Goal: Complete application form

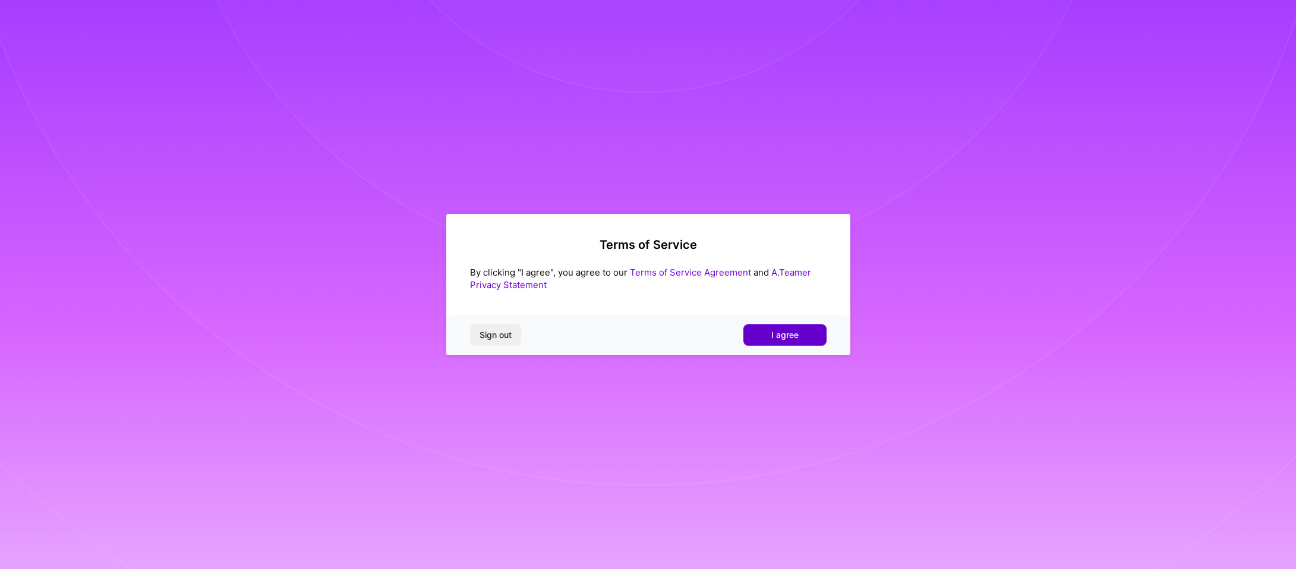
click at [759, 335] on button "I agree" at bounding box center [784, 334] width 83 height 21
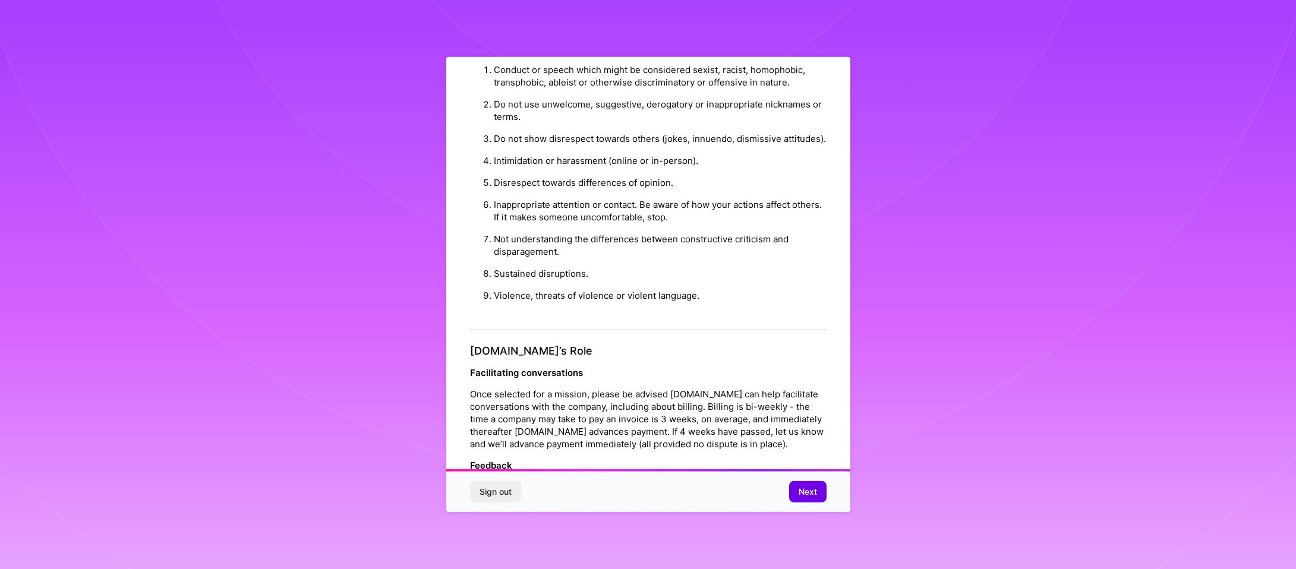
scroll to position [1260, 0]
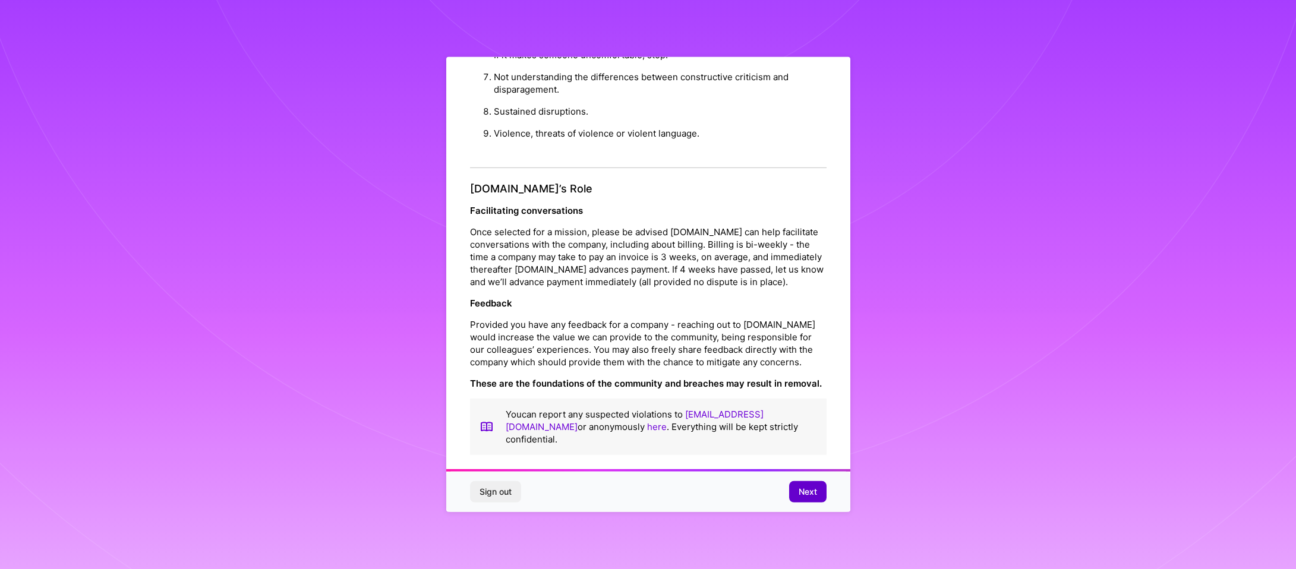
click at [815, 498] on button "Next" at bounding box center [807, 491] width 37 height 21
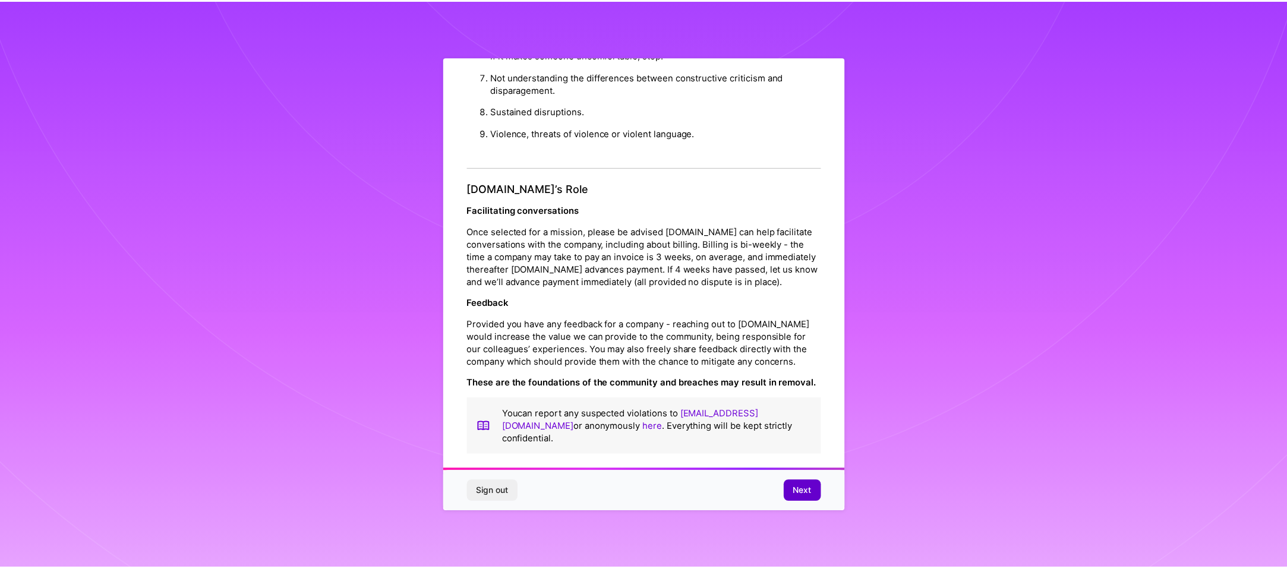
scroll to position [0, 0]
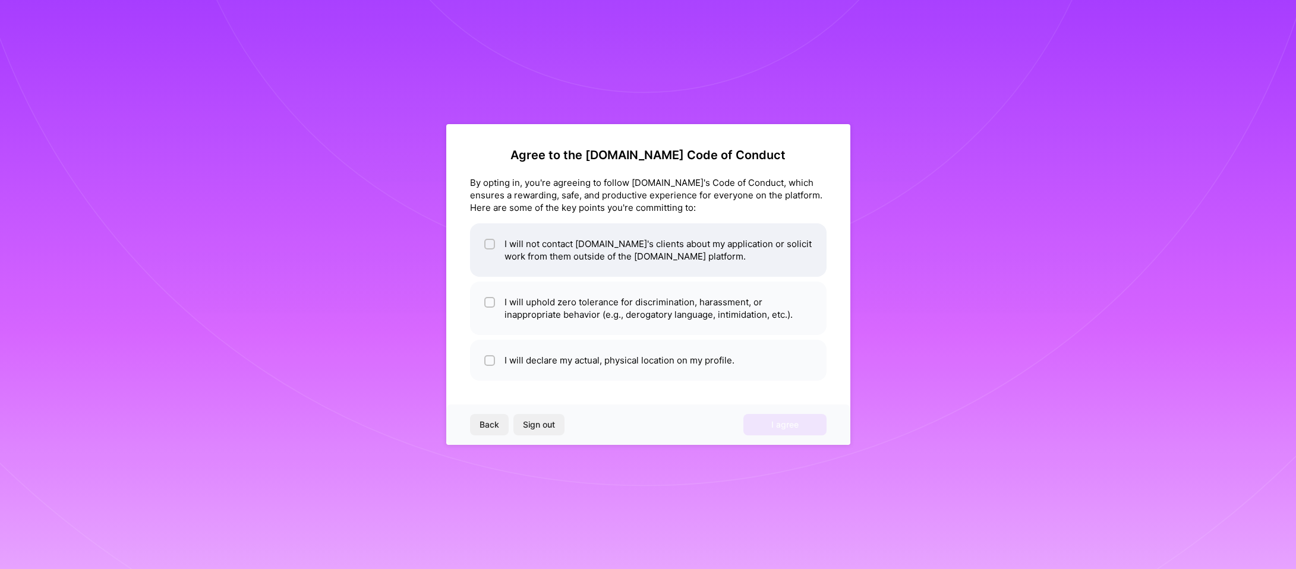
click at [575, 254] on li "I will not contact [DOMAIN_NAME]'s clients about my application or solicit work…" at bounding box center [648, 249] width 356 height 53
checkbox input "true"
click at [545, 340] on li "I will declare my actual, physical location on my profile." at bounding box center [648, 360] width 356 height 41
checkbox input "true"
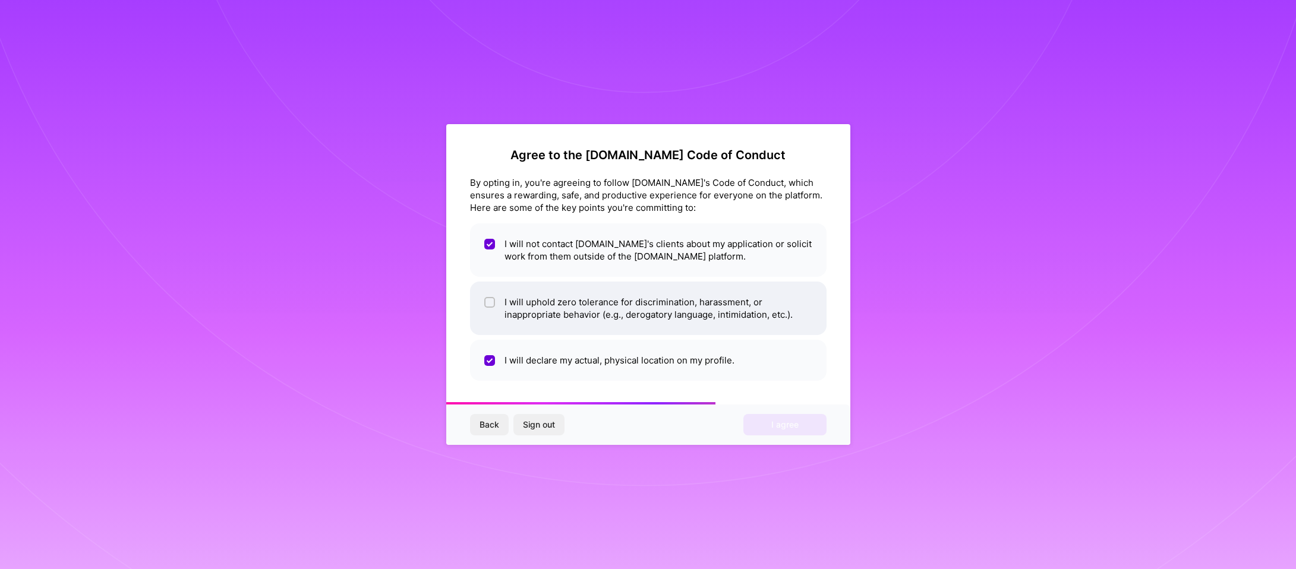
click at [515, 301] on li "I will uphold zero tolerance for discrimination, harassment, or inappropriate b…" at bounding box center [648, 308] width 356 height 53
checkbox input "true"
click at [800, 418] on button "I agree" at bounding box center [784, 424] width 83 height 21
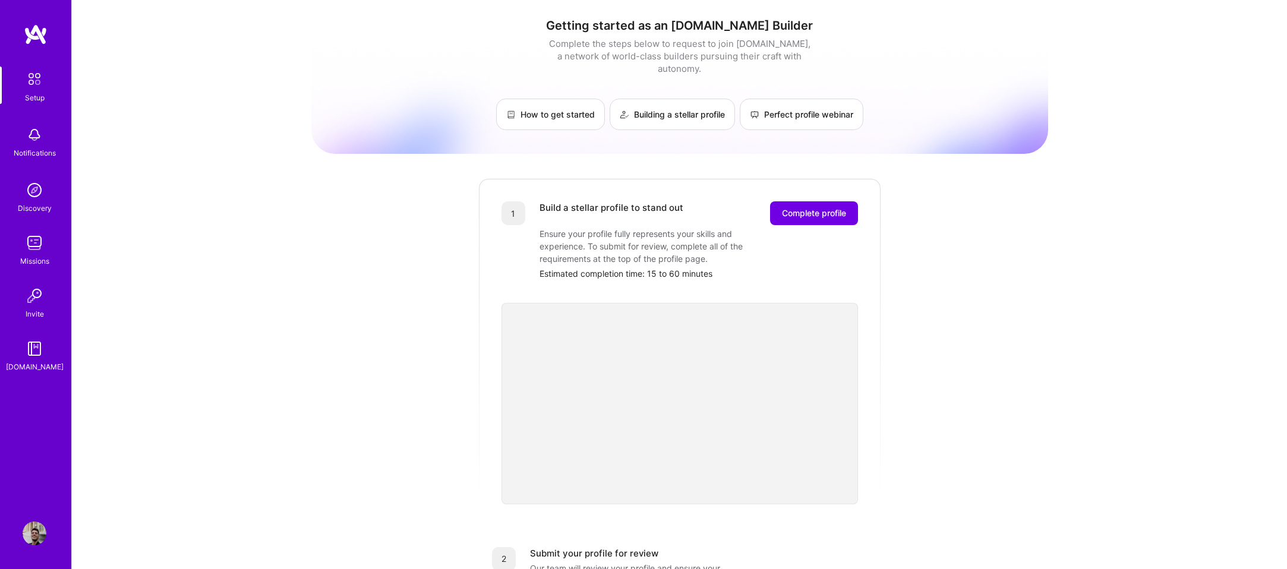
scroll to position [133, 0]
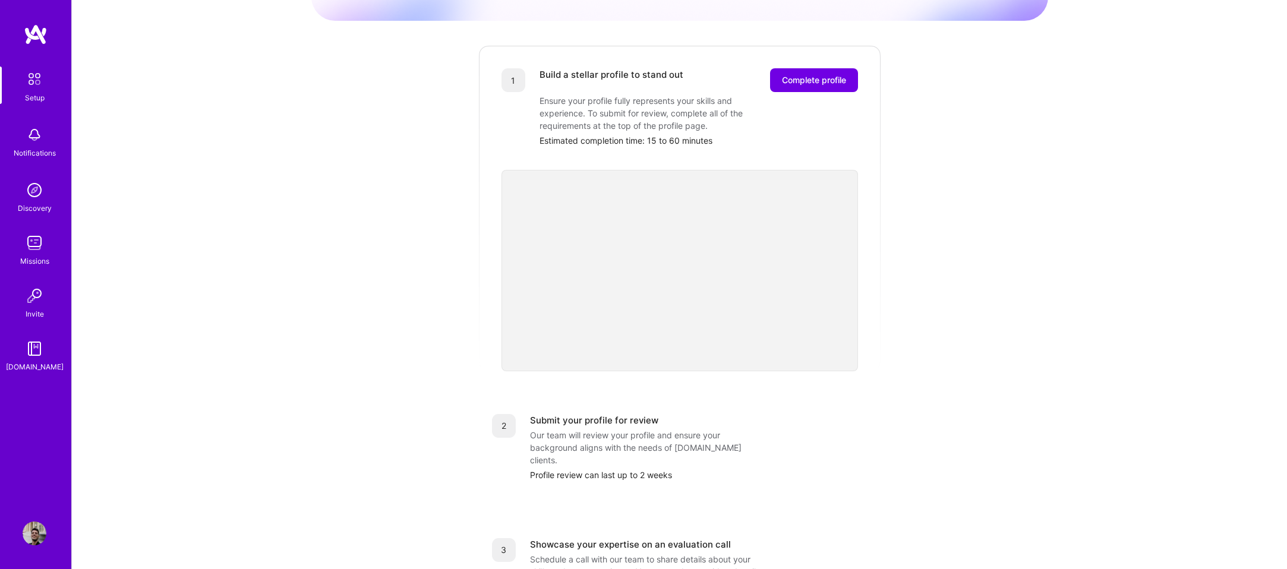
click at [42, 242] on img at bounding box center [35, 243] width 24 height 24
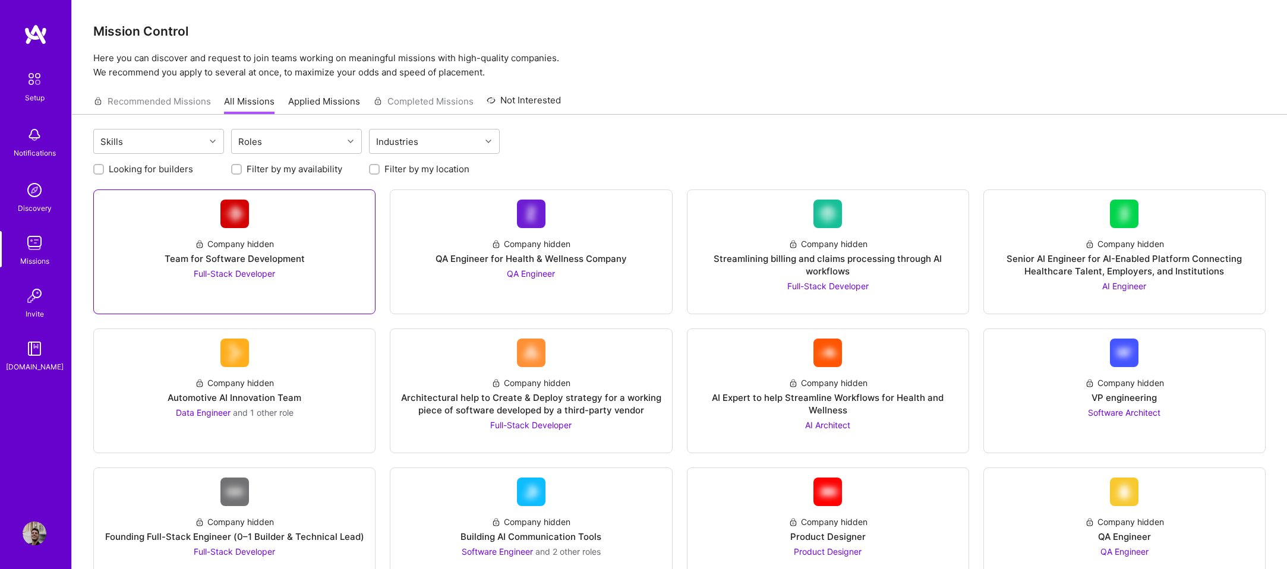
click at [293, 246] on div "Company hidden Team for Software Development Full-Stack Developer" at bounding box center [234, 254] width 262 height 52
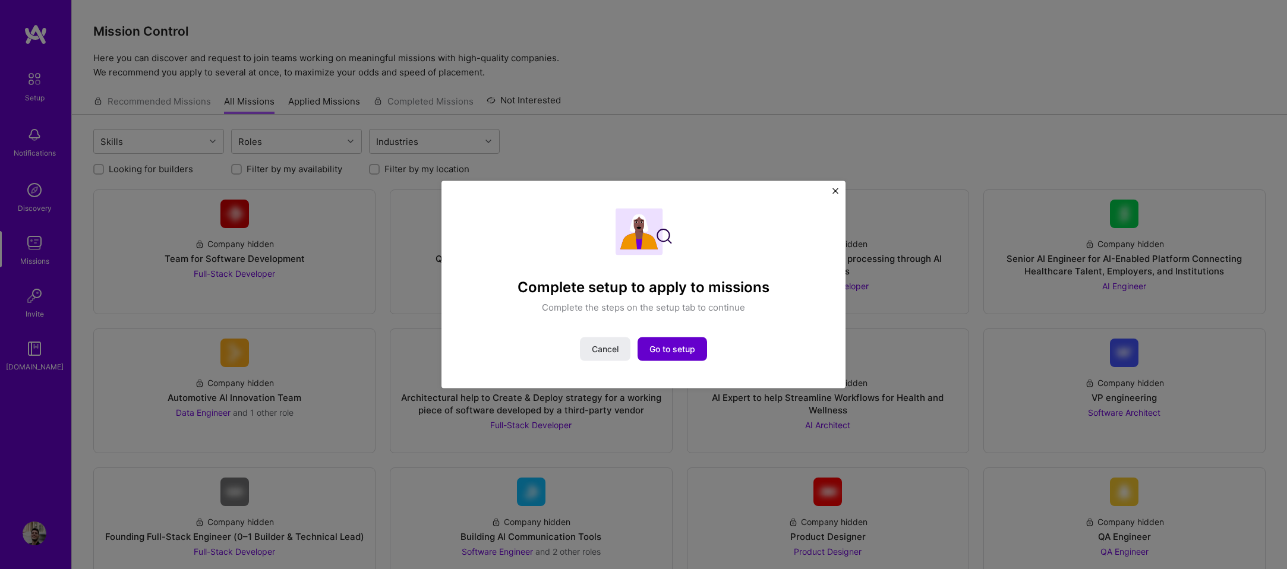
click at [671, 350] on span "Go to setup" at bounding box center [672, 349] width 46 height 12
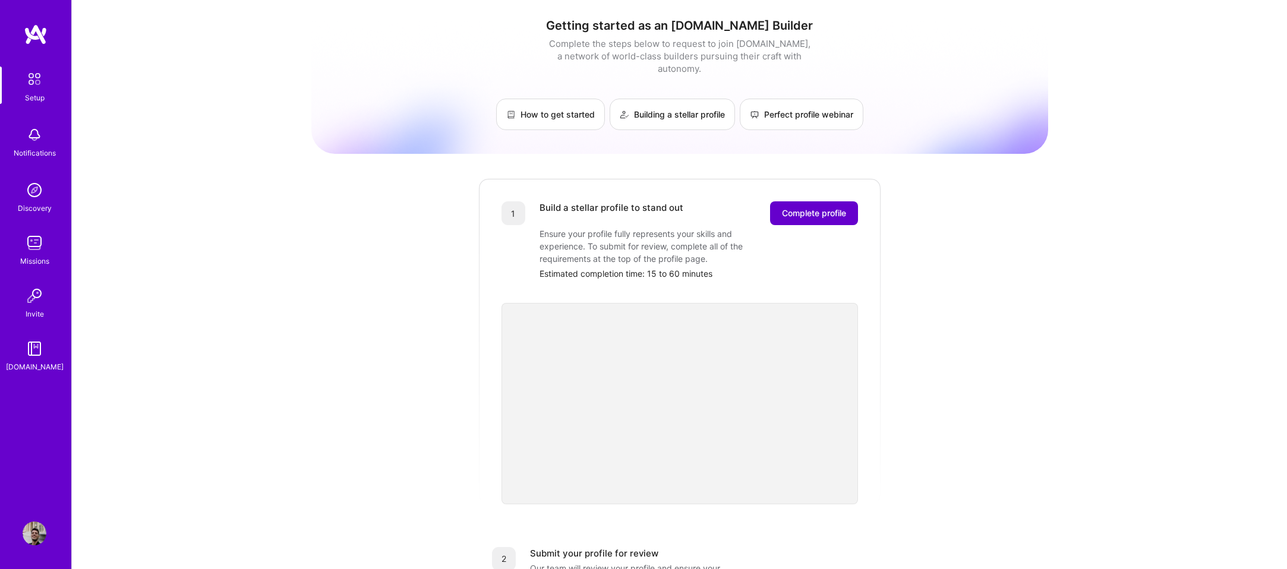
click at [826, 207] on span "Complete profile" at bounding box center [814, 213] width 64 height 12
